Goal: Ask a question: Seek information or help from site administrators or community

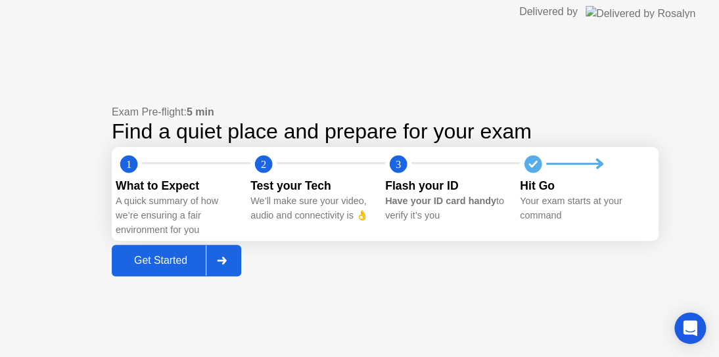
click at [153, 263] on div "Get Started" at bounding box center [161, 261] width 90 height 12
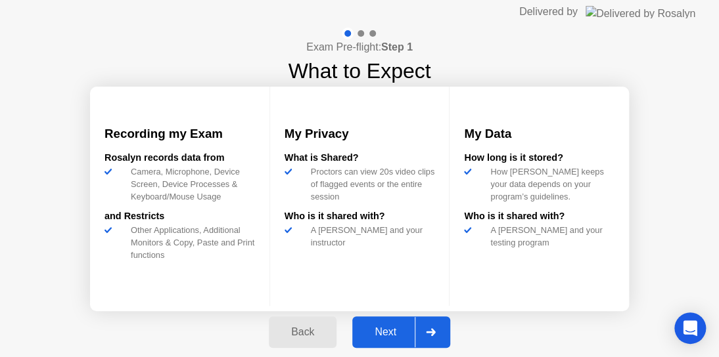
click at [386, 329] on div "Next" at bounding box center [385, 332] width 58 height 12
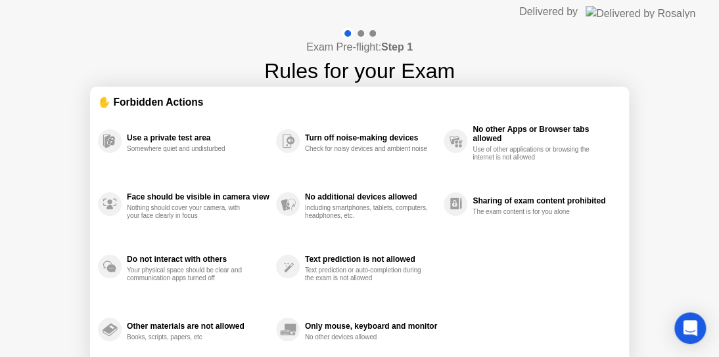
click at [699, 265] on div "Exam Pre-flight: Step 1 Rules for your Exam ✋ Forbidden Actions Use a private t…" at bounding box center [359, 220] width 719 height 392
click at [348, 268] on div "Text prediction or auto-completion during the exam is not allowed" at bounding box center [367, 275] width 124 height 16
click at [642, 334] on div "Exam Pre-flight: Step 1 Rules for your Exam ✋ Forbidden Actions Use a private t…" at bounding box center [359, 220] width 719 height 392
click at [38, 242] on div "Exam Pre-flight: Step 1 Rules for your Exam ✋ Forbidden Actions Use a private t…" at bounding box center [359, 220] width 719 height 392
click at [146, 100] on div "✋ Forbidden Actions" at bounding box center [359, 102] width 523 height 15
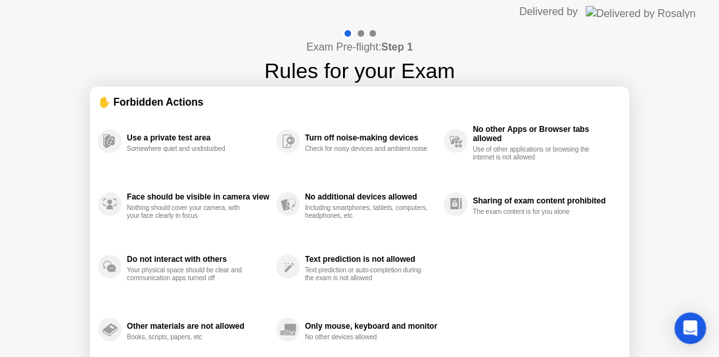
click at [146, 100] on div "✋ Forbidden Actions" at bounding box center [359, 102] width 523 height 15
click at [166, 191] on div "Face should be visible in camera view Nothing should cover your camera, with yo…" at bounding box center [198, 205] width 143 height 32
drag, startPoint x: 423, startPoint y: 205, endPoint x: 434, endPoint y: 388, distance: 182.9
click at [434, 357] on html "Delivered by Exam Pre-flight: Step 1 Rules for your Exam ✋ Forbidden Actions Us…" at bounding box center [359, 178] width 719 height 357
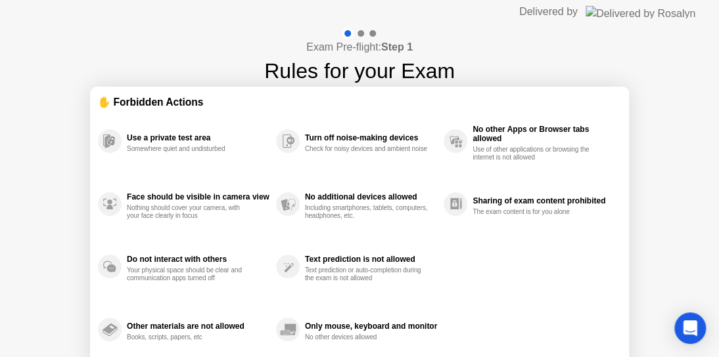
click at [360, 32] on div at bounding box center [360, 33] width 7 height 7
click at [474, 70] on div "Exam Pre-flight: Step 1 Rules for your Exam ✋ Forbidden Actions Use a private t…" at bounding box center [359, 220] width 719 height 392
click at [621, 217] on section "✋ Forbidden Actions Use a private test area Somewhere quiet and undisturbed Fac…" at bounding box center [359, 228] width 539 height 282
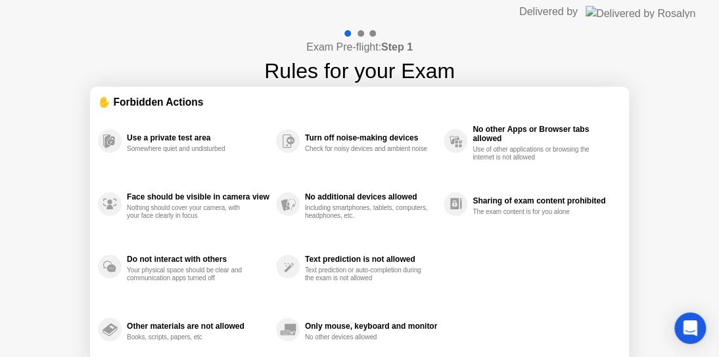
drag, startPoint x: 422, startPoint y: 254, endPoint x: 299, endPoint y: 160, distance: 154.2
click at [299, 160] on div "Use a private test area Somewhere quiet and undisturbed Face should be visible …" at bounding box center [359, 236] width 523 height 252
click at [294, 332] on circle at bounding box center [288, 330] width 24 height 24
click at [577, 16] on div "Delivered by" at bounding box center [548, 12] width 58 height 16
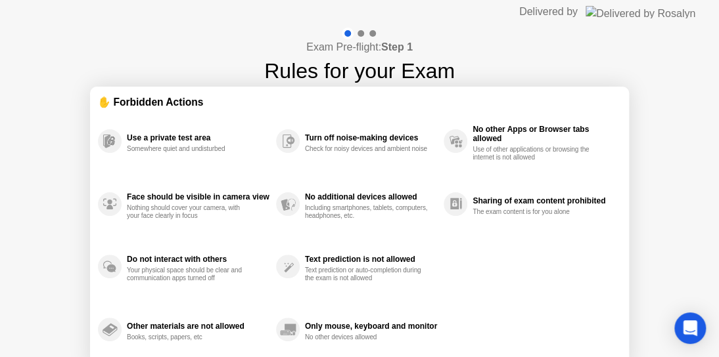
click at [352, 315] on div "Only mouse, keyboard and monitor No other devices allowed" at bounding box center [360, 329] width 168 height 63
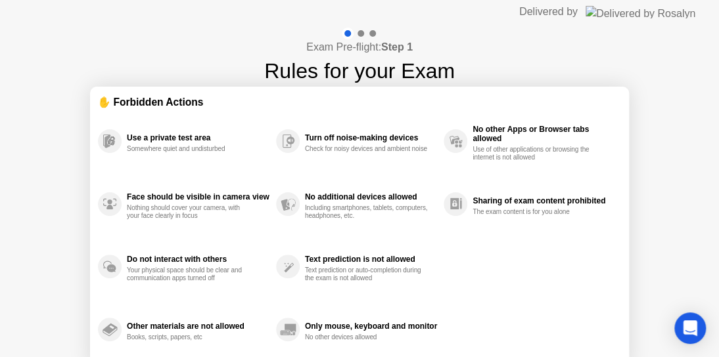
click at [315, 265] on div "Text prediction is not allowed Text prediction or auto-completion during the ex…" at bounding box center [371, 267] width 132 height 32
click at [681, 323] on div "Open Intercom Messenger" at bounding box center [690, 328] width 35 height 35
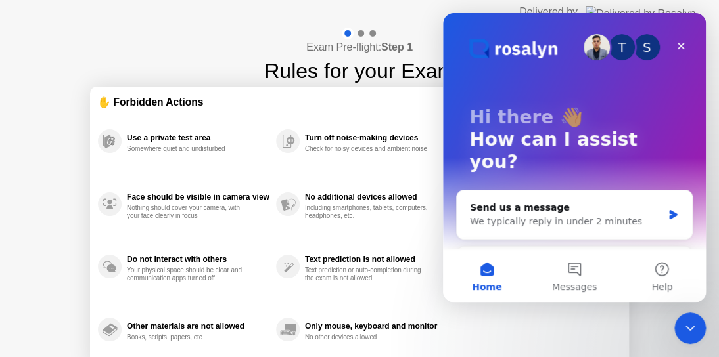
click at [589, 328] on div "Use a private test area Somewhere quiet and undisturbed Face should be visible …" at bounding box center [359, 236] width 523 height 252
click at [391, 257] on div "Text prediction is not allowed" at bounding box center [371, 259] width 132 height 9
click at [677, 42] on icon "Close" at bounding box center [680, 46] width 11 height 11
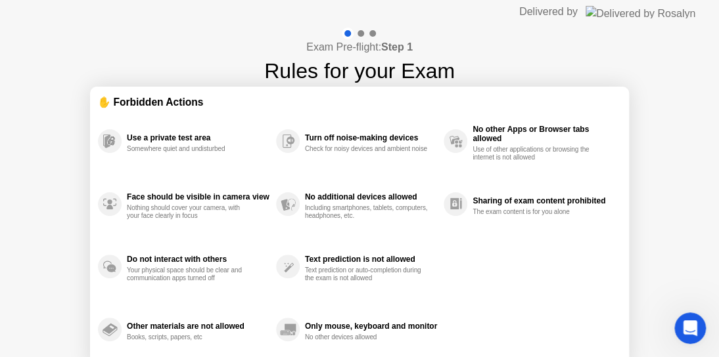
click at [362, 25] on div "Exam Pre-flight: Step 1 Rules for your Exam ✋ Forbidden Actions Use a private t…" at bounding box center [359, 220] width 719 height 392
click at [243, 144] on div "Use a private test area Somewhere quiet and undisturbed" at bounding box center [198, 141] width 143 height 24
click at [317, 242] on div "Text prediction is not allowed Text prediction or auto-completion during the ex…" at bounding box center [360, 267] width 168 height 63
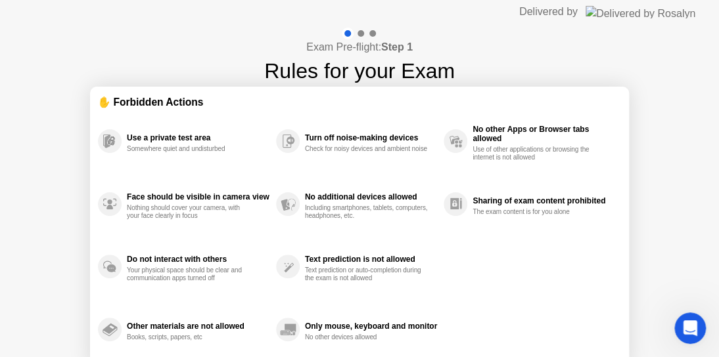
click at [317, 242] on div "Text prediction is not allowed Text prediction or auto-completion during the ex…" at bounding box center [360, 267] width 168 height 63
click at [353, 33] on div at bounding box center [359, 34] width 38 height 12
drag, startPoint x: 362, startPoint y: 33, endPoint x: 280, endPoint y: 26, distance: 82.4
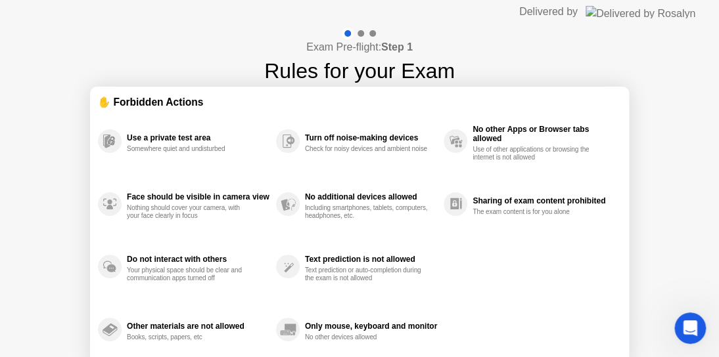
click at [280, 26] on div "Exam Pre-flight: Step 1 Rules for your Exam ✋ Forbidden Actions Use a private t…" at bounding box center [359, 220] width 719 height 392
click at [310, 259] on div "Text prediction is not allowed" at bounding box center [371, 259] width 132 height 9
click at [286, 323] on circle at bounding box center [288, 330] width 24 height 24
click at [321, 303] on div "Only mouse, keyboard and monitor No other devices allowed" at bounding box center [360, 329] width 168 height 63
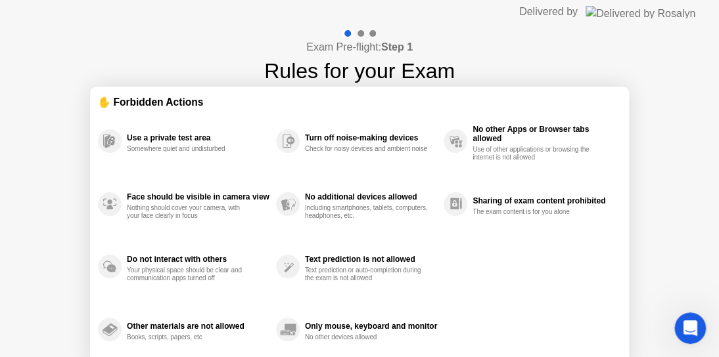
click at [321, 303] on div "Only mouse, keyboard and monitor No other devices allowed" at bounding box center [360, 329] width 168 height 63
drag, startPoint x: 321, startPoint y: 303, endPoint x: 312, endPoint y: 304, distance: 8.6
click at [317, 303] on div "Only mouse, keyboard and monitor No other devices allowed" at bounding box center [360, 329] width 168 height 63
click at [312, 304] on div "Only mouse, keyboard and monitor No other devices allowed" at bounding box center [360, 329] width 168 height 63
drag, startPoint x: 305, startPoint y: 304, endPoint x: 328, endPoint y: 295, distance: 25.4
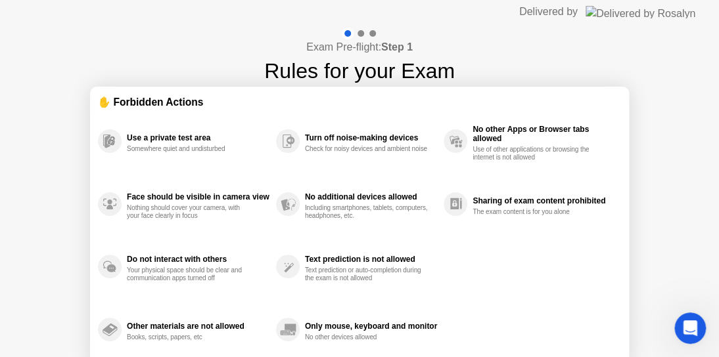
drag, startPoint x: 322, startPoint y: 324, endPoint x: 342, endPoint y: 282, distance: 45.8
click at [326, 326] on div "Only mouse, keyboard and monitor" at bounding box center [371, 326] width 132 height 9
click at [362, 34] on div at bounding box center [359, 34] width 38 height 12
click at [361, 34] on div at bounding box center [360, 33] width 7 height 7
click at [361, 32] on div at bounding box center [360, 33] width 7 height 7
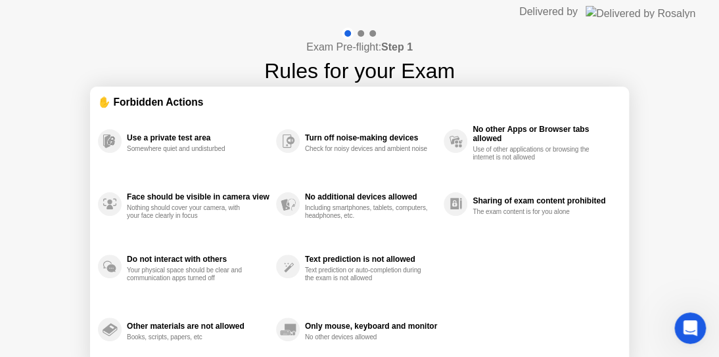
drag, startPoint x: 361, startPoint y: 28, endPoint x: 274, endPoint y: 33, distance: 86.9
click at [274, 33] on div "Exam Pre-flight: Step 1 Rules for your Exam" at bounding box center [359, 57] width 191 height 59
click at [372, 29] on div at bounding box center [359, 34] width 38 height 12
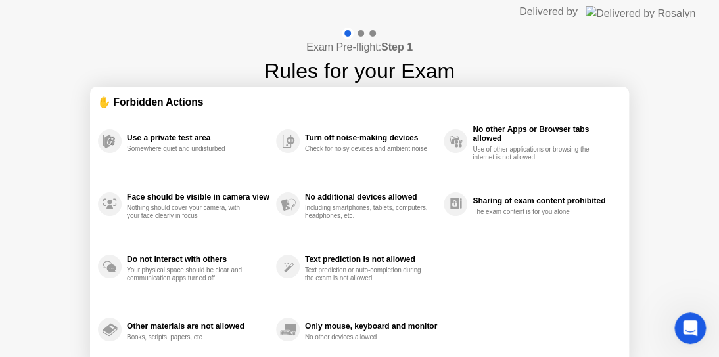
click at [407, 231] on div "No additional devices allowed Including smartphones, tablets, computers, headph…" at bounding box center [360, 204] width 168 height 63
click at [489, 150] on div "Use of other applications or browsing the internet is not allowed" at bounding box center [534, 154] width 124 height 16
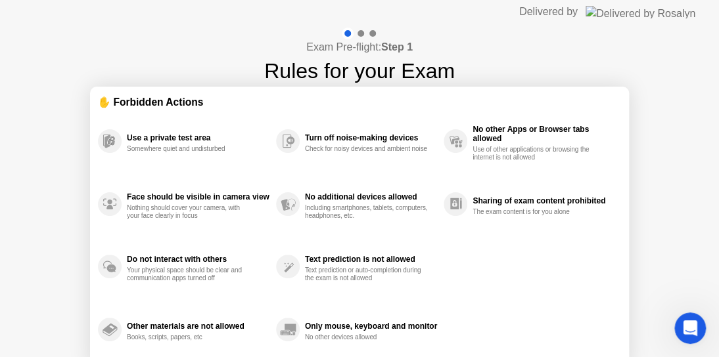
click at [489, 150] on div "Use of other applications or browsing the internet is not allowed" at bounding box center [534, 154] width 124 height 16
click at [665, 10] on img at bounding box center [640, 12] width 110 height 12
click at [694, 328] on icon "Open Intercom Messenger" at bounding box center [688, 327] width 22 height 22
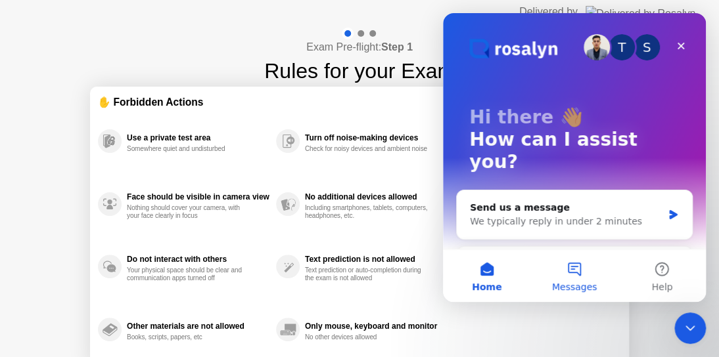
click at [572, 280] on button "Messages" at bounding box center [573, 276] width 87 height 53
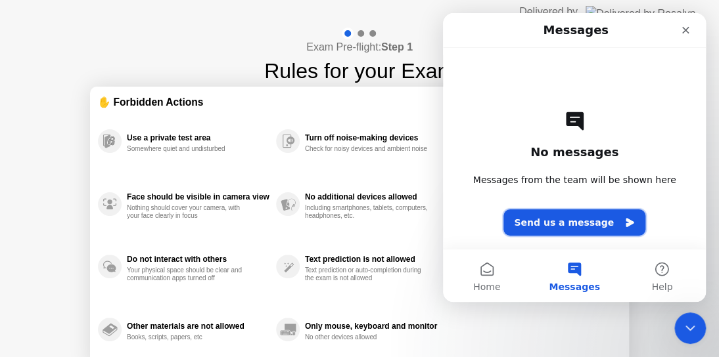
click at [530, 219] on button "Send us a message" at bounding box center [574, 223] width 142 height 26
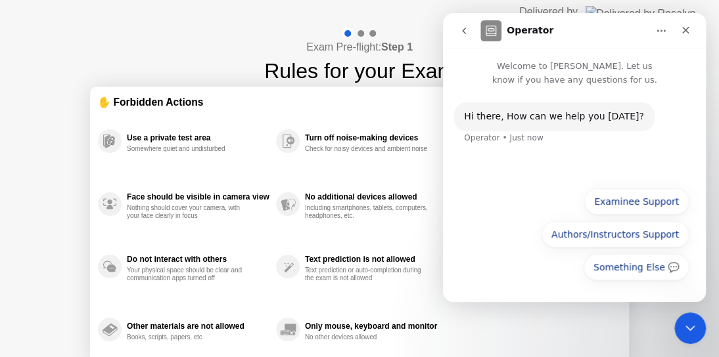
click at [407, 68] on h1 "Rules for your Exam" at bounding box center [359, 71] width 191 height 32
click at [687, 29] on icon "Close" at bounding box center [685, 30] width 11 height 11
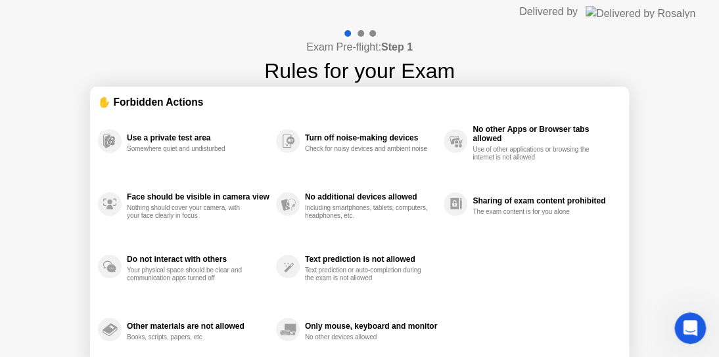
click at [418, 41] on div "Exam Pre-flight: Step 1 Rules for your Exam" at bounding box center [359, 57] width 191 height 59
click at [310, 338] on div "No other devices allowed" at bounding box center [367, 338] width 124 height 8
click at [682, 323] on icon "Open Intercom Messenger" at bounding box center [688, 327] width 22 height 22
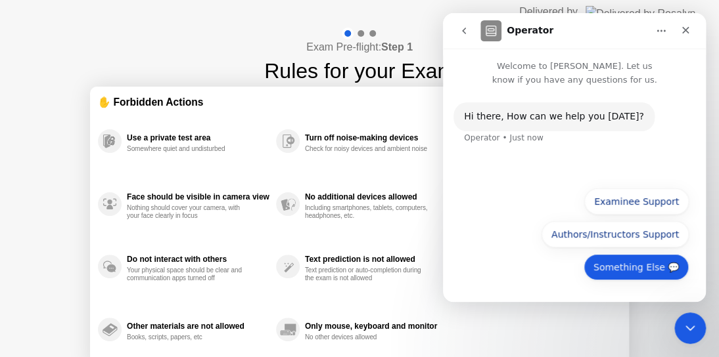
click at [635, 266] on button "Something Else 💬" at bounding box center [635, 267] width 105 height 26
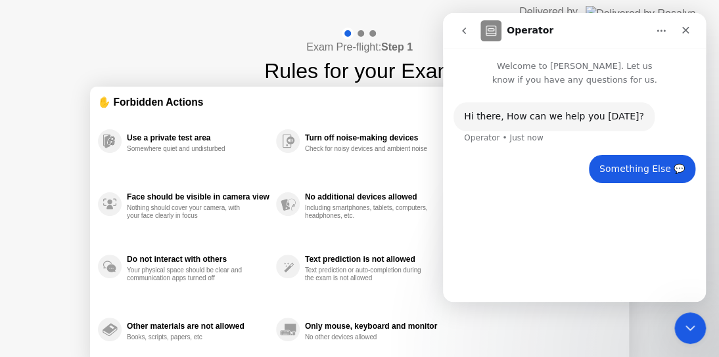
click at [563, 256] on div "Hi ​there, How can we help you [DATE]? Operator • Just now Something Else 💬 • J…" at bounding box center [574, 189] width 263 height 204
click at [487, 116] on div "Hi ​there, How can we help you [DATE]?" at bounding box center [554, 116] width 180 height 13
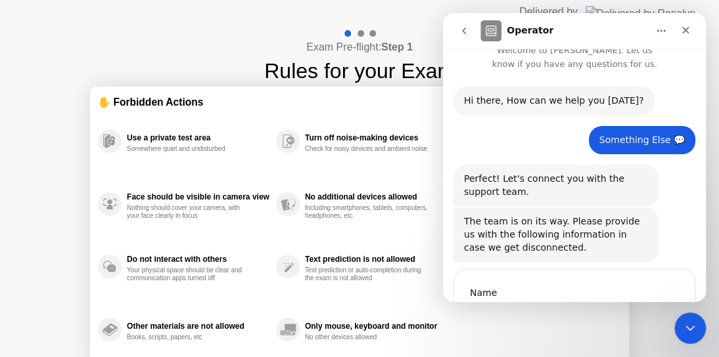
scroll to position [93, 0]
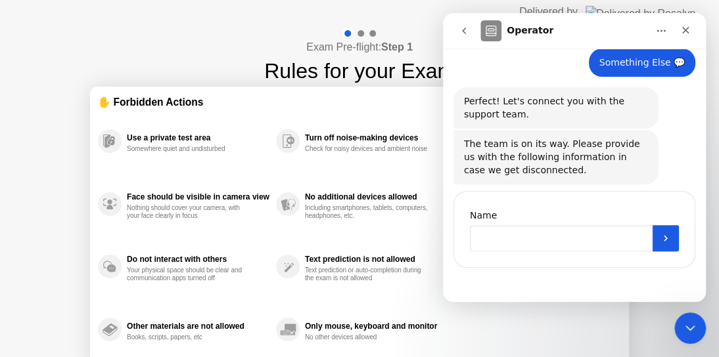
click at [522, 241] on input "Name" at bounding box center [561, 238] width 183 height 26
type input "**********"
click at [666, 240] on icon "Submit" at bounding box center [665, 238] width 11 height 11
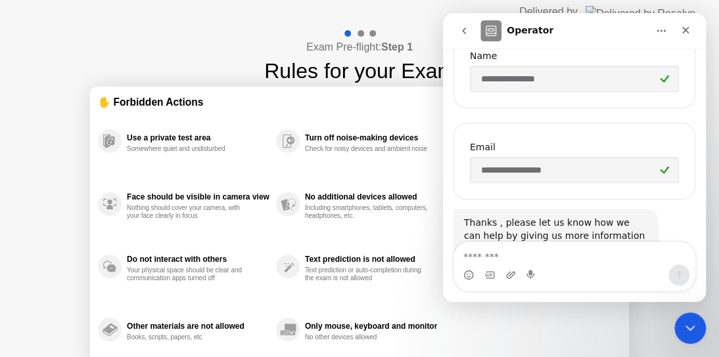
scroll to position [300, 0]
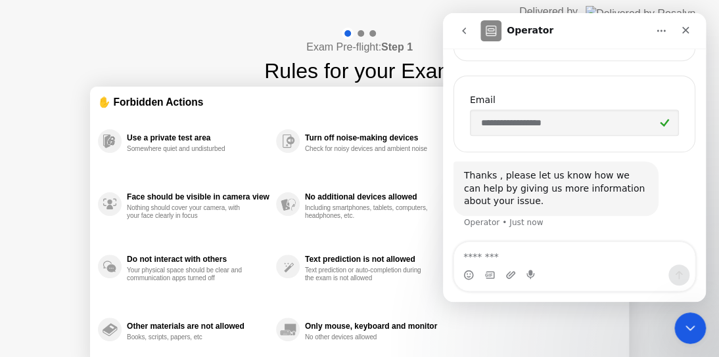
click at [621, 253] on textarea "Message…" at bounding box center [574, 253] width 240 height 22
type textarea "**********"
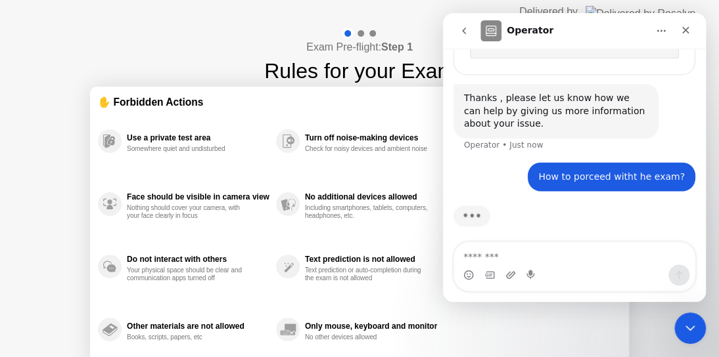
scroll to position [382, 0]
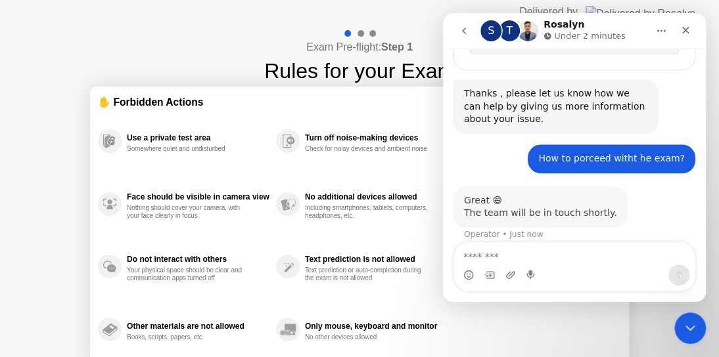
click at [621, 253] on textarea "Message…" at bounding box center [574, 253] width 240 height 22
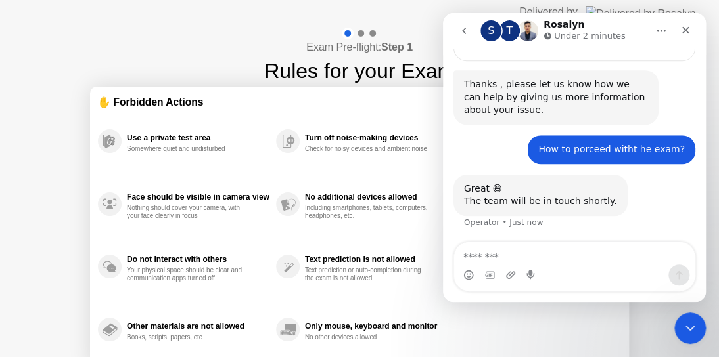
click at [470, 32] on button "go back" at bounding box center [463, 30] width 25 height 25
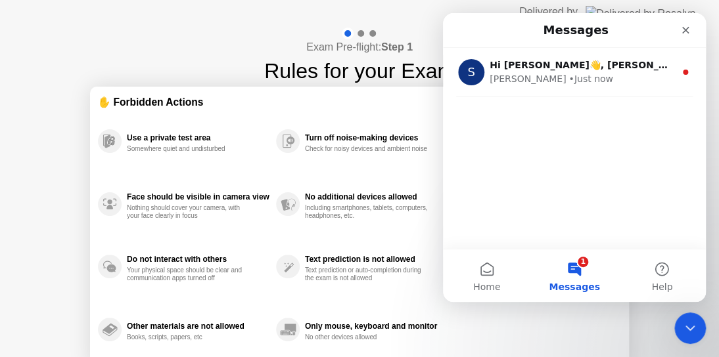
scroll to position [0, 0]
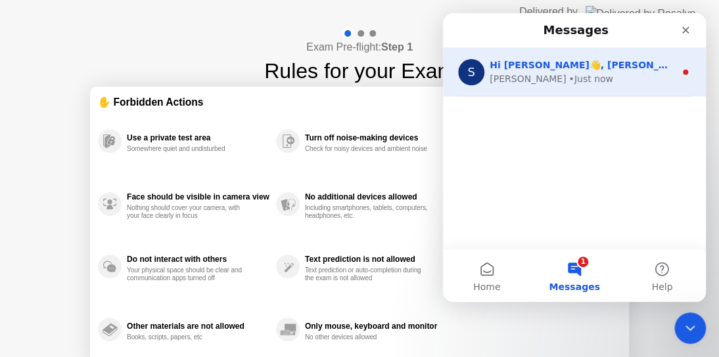
click at [554, 69] on span "Hi [PERSON_NAME]👋, [PERSON_NAME] here from [PERSON_NAME] Support Team." at bounding box center [701, 65] width 424 height 11
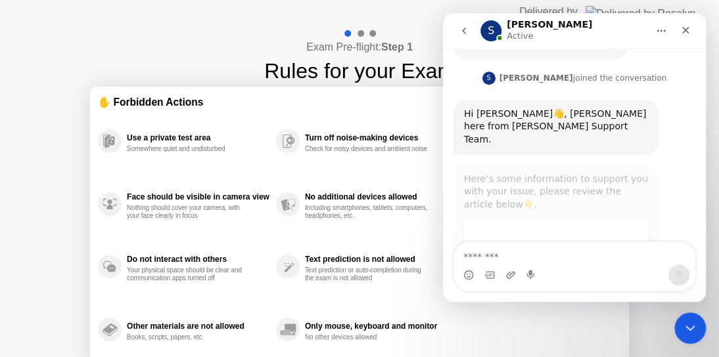
scroll to position [1, 0]
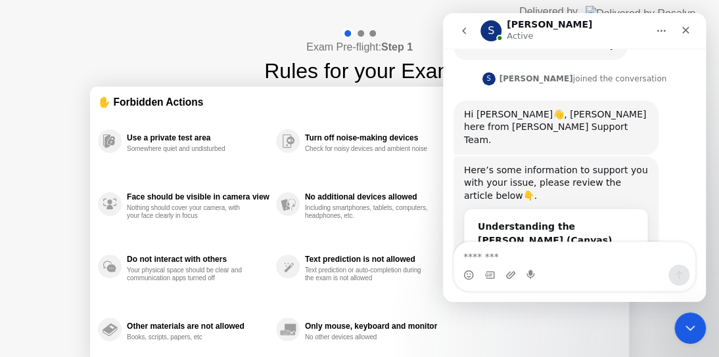
drag, startPoint x: 702, startPoint y: 189, endPoint x: 700, endPoint y: 208, distance: 19.2
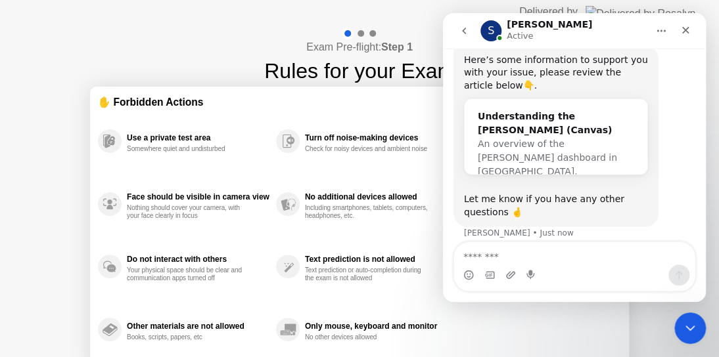
click at [264, 46] on div "Exam Pre-flight: Step 1 Rules for your Exam" at bounding box center [359, 57] width 191 height 59
click at [501, 110] on div "Understanding the [PERSON_NAME] (Canvas)" at bounding box center [556, 124] width 156 height 28
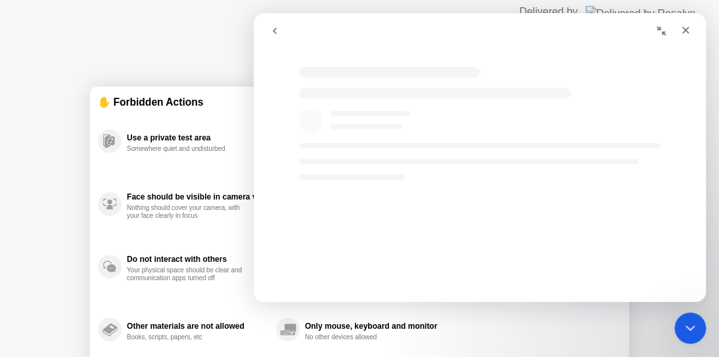
scroll to position [0, 0]
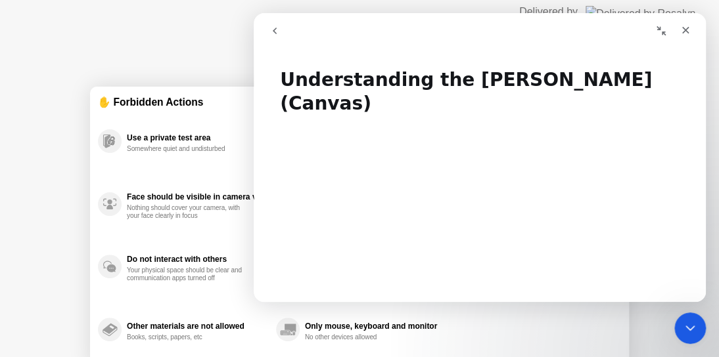
drag, startPoint x: 699, startPoint y: 84, endPoint x: 697, endPoint y: 95, distance: 10.7
click at [697, 95] on h1 "Understanding the [PERSON_NAME] (Canvas)" at bounding box center [480, 87] width 452 height 64
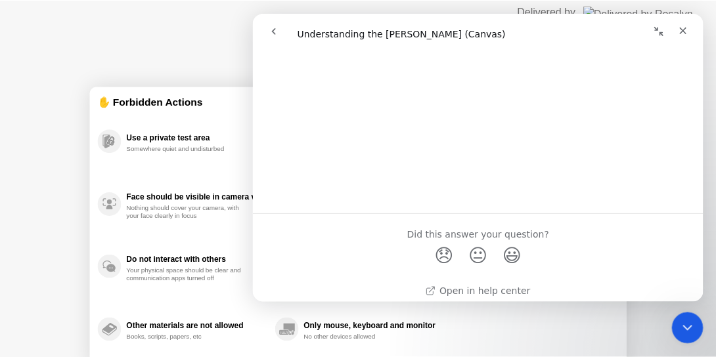
scroll to position [1321, 0]
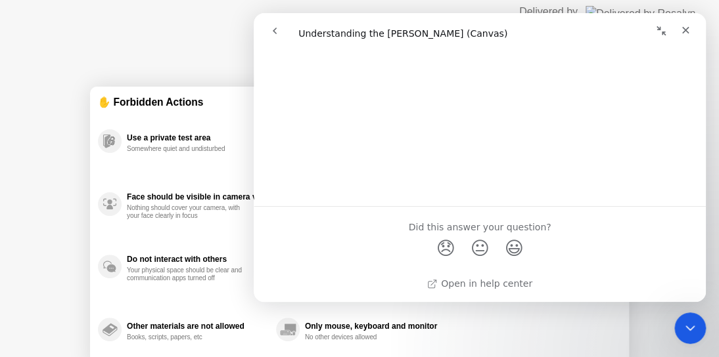
click at [0, 150] on div "Exam Pre-flight: Step 1 Rules for your Exam ✋ Forbidden Actions Use a private t…" at bounding box center [359, 220] width 719 height 392
click at [676, 26] on div "Close" at bounding box center [685, 30] width 24 height 24
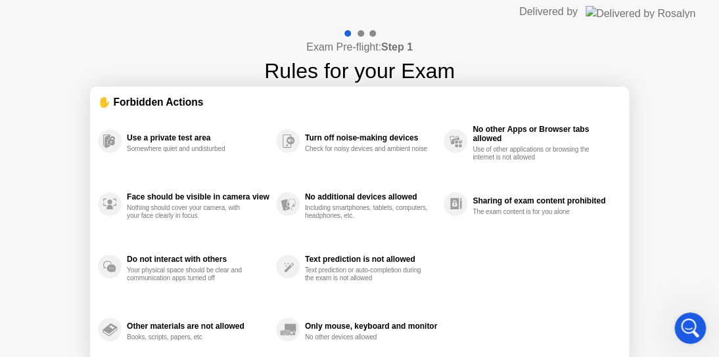
click at [296, 271] on div "Text prediction is not allowed Text prediction or auto-completion during the ex…" at bounding box center [360, 267] width 168 height 63
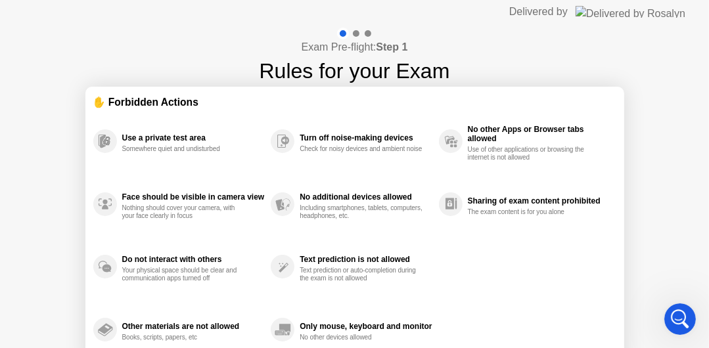
click at [353, 231] on div "No additional devices allowed Including smartphones, tablets, computers, headph…" at bounding box center [355, 204] width 168 height 63
click at [309, 152] on div "Check for noisy devices and ambient noise" at bounding box center [362, 149] width 124 height 8
click at [353, 31] on div at bounding box center [356, 33] width 7 height 7
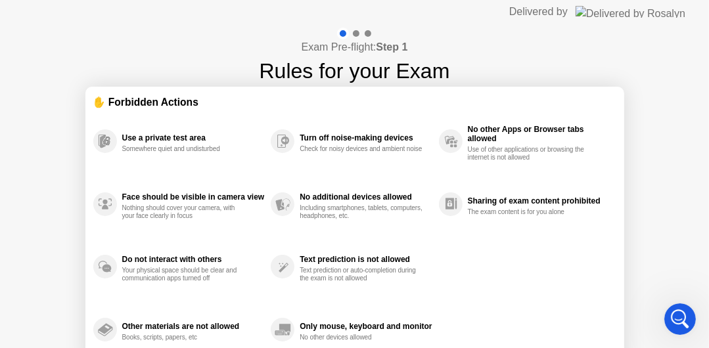
click at [353, 31] on div at bounding box center [356, 33] width 7 height 7
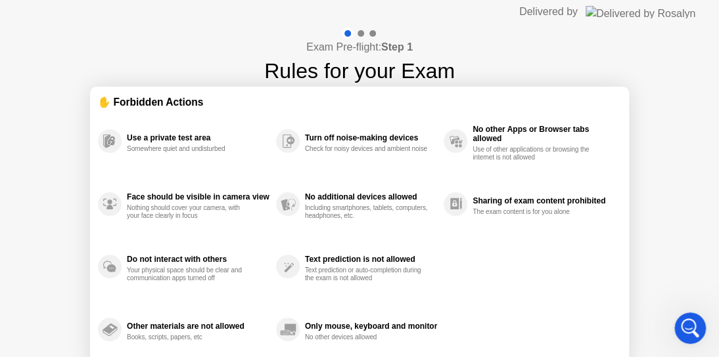
click at [361, 32] on div at bounding box center [360, 33] width 7 height 7
click at [376, 30] on div at bounding box center [359, 34] width 38 height 12
click at [577, 11] on div "Delivered by" at bounding box center [548, 12] width 58 height 16
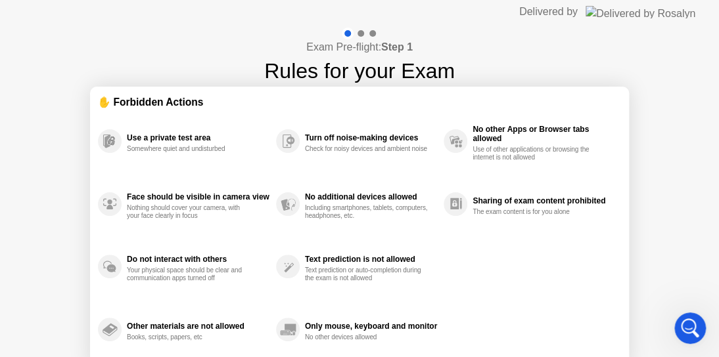
click at [577, 11] on div "Delivered by" at bounding box center [548, 12] width 58 height 16
